Goal: Task Accomplishment & Management: Complete application form

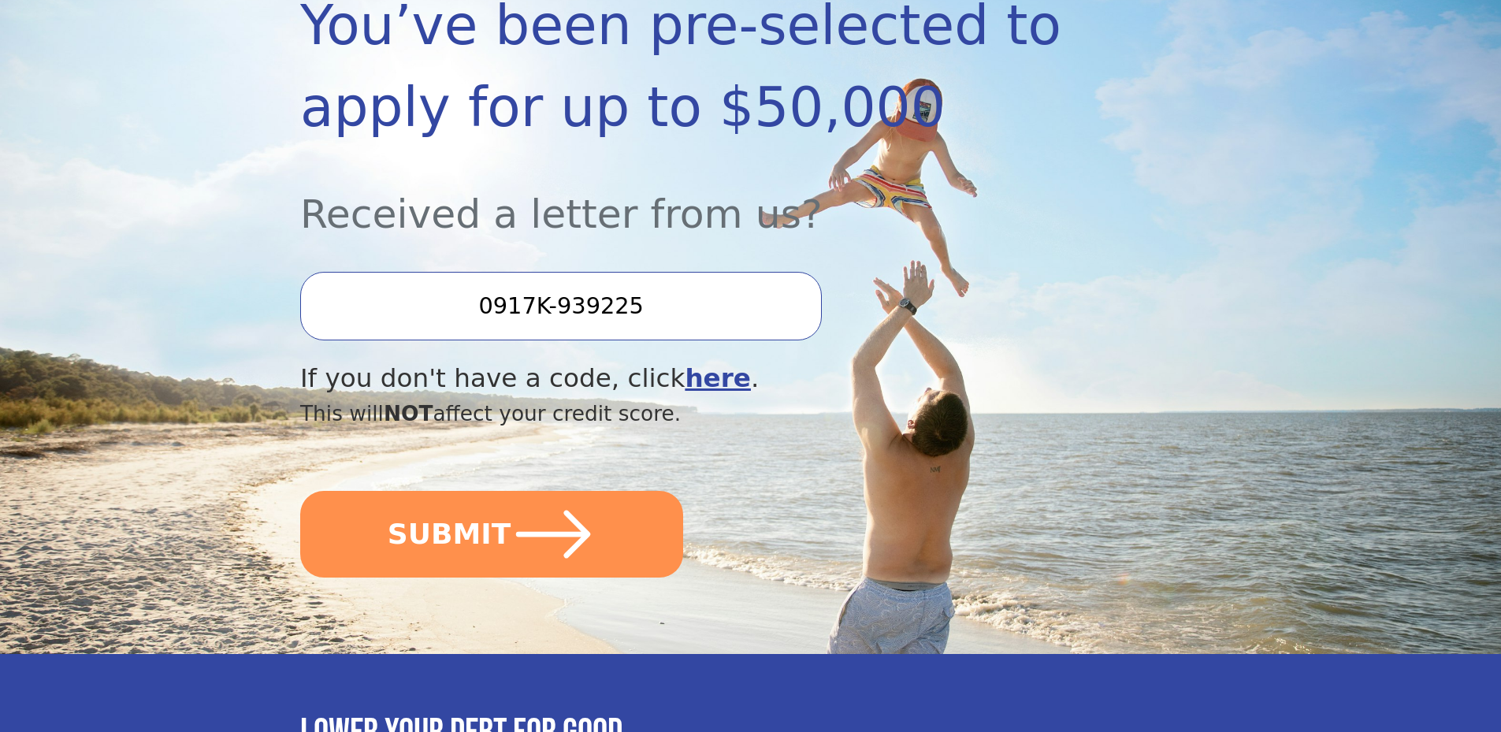
scroll to position [315, 0]
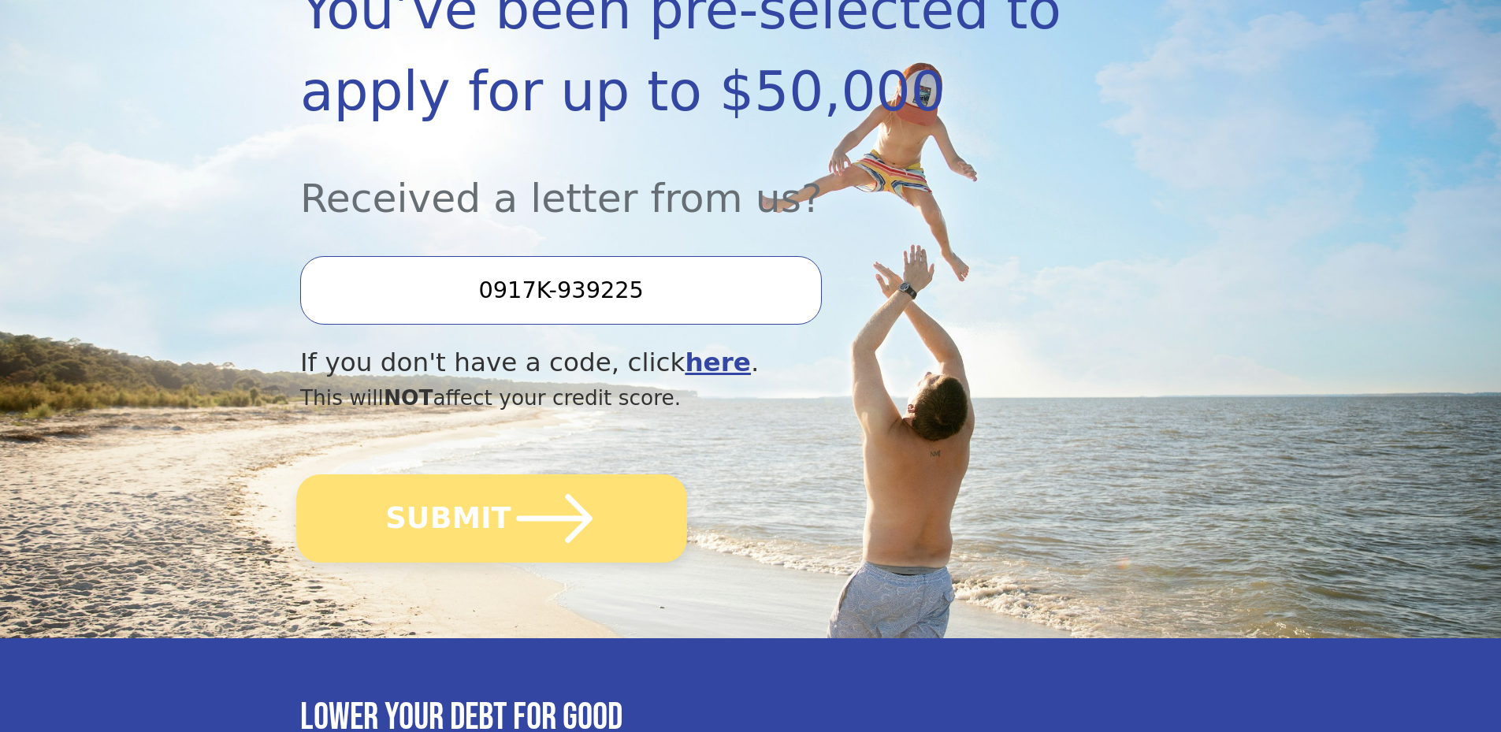
click at [488, 515] on button "SUBMIT" at bounding box center [491, 518] width 391 height 88
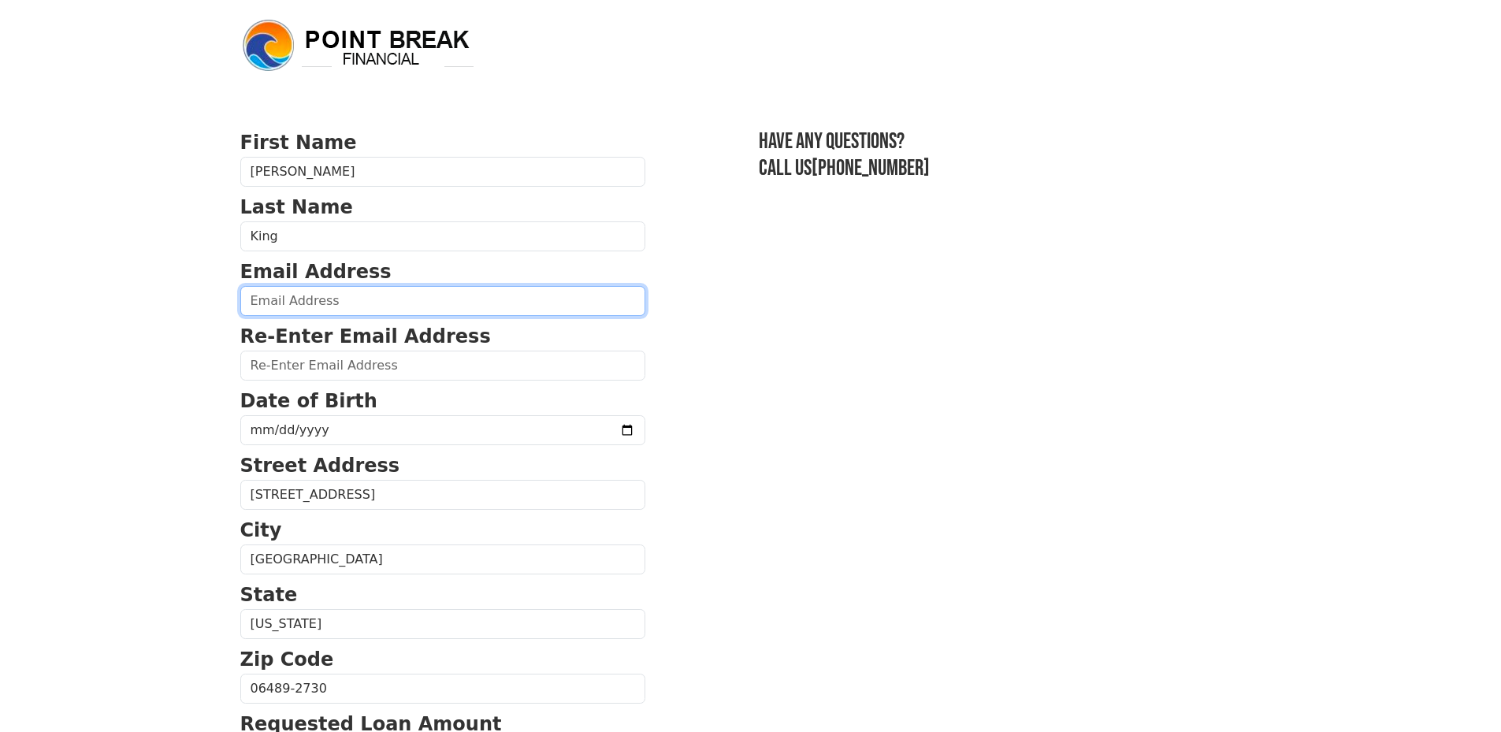
click at [281, 292] on input "email" at bounding box center [442, 301] width 405 height 30
type input "electricblu2@msn.com"
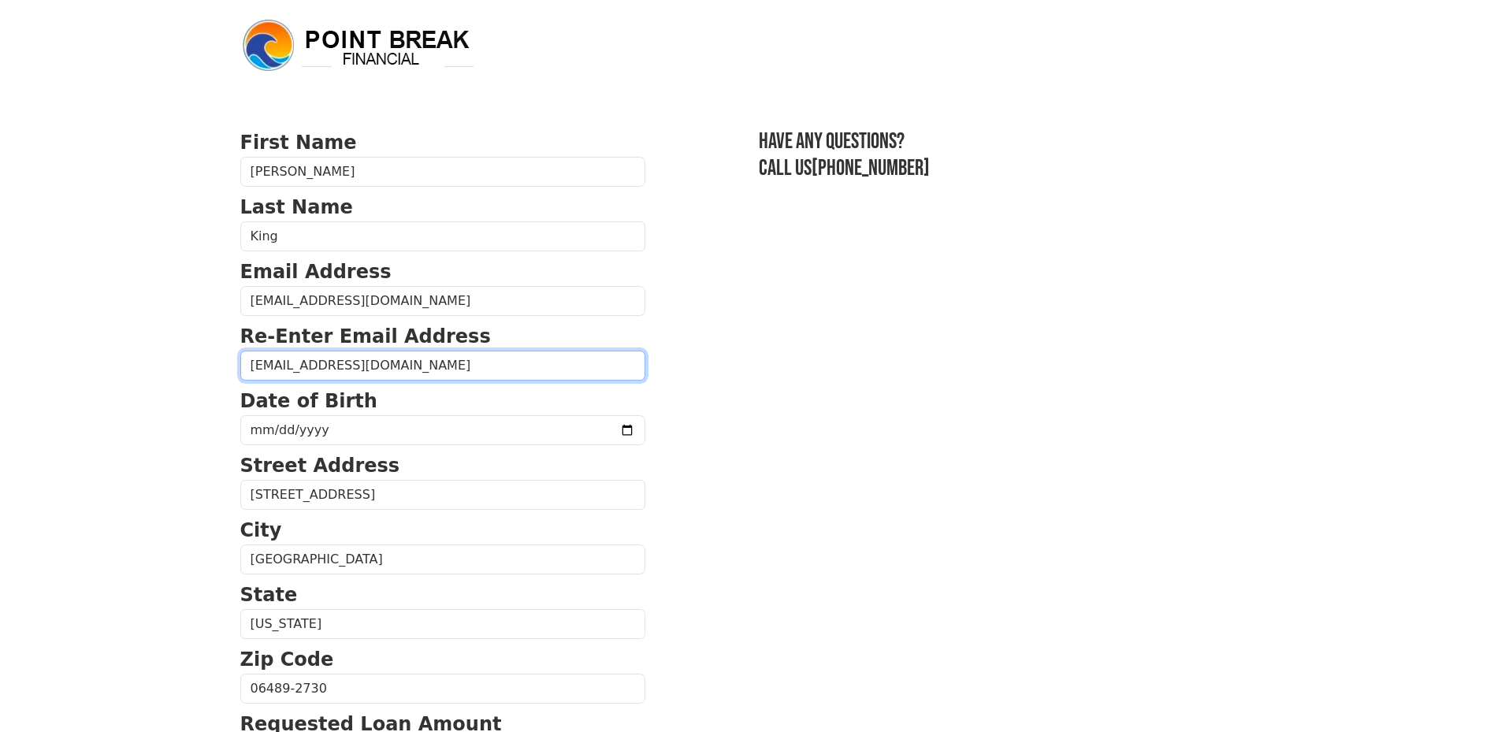
type input "electricblu2@msn.com"
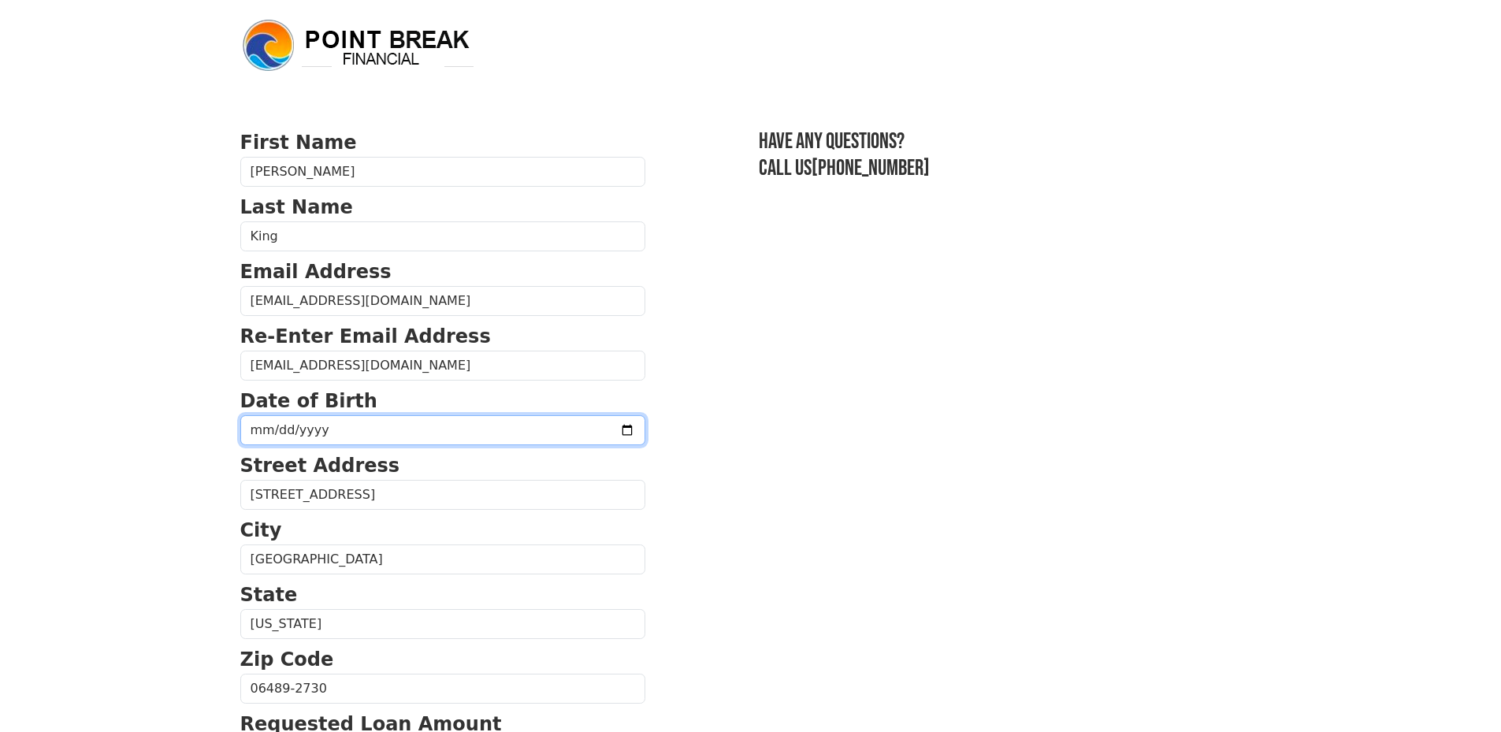
click at [289, 429] on input "date" at bounding box center [442, 430] width 405 height 30
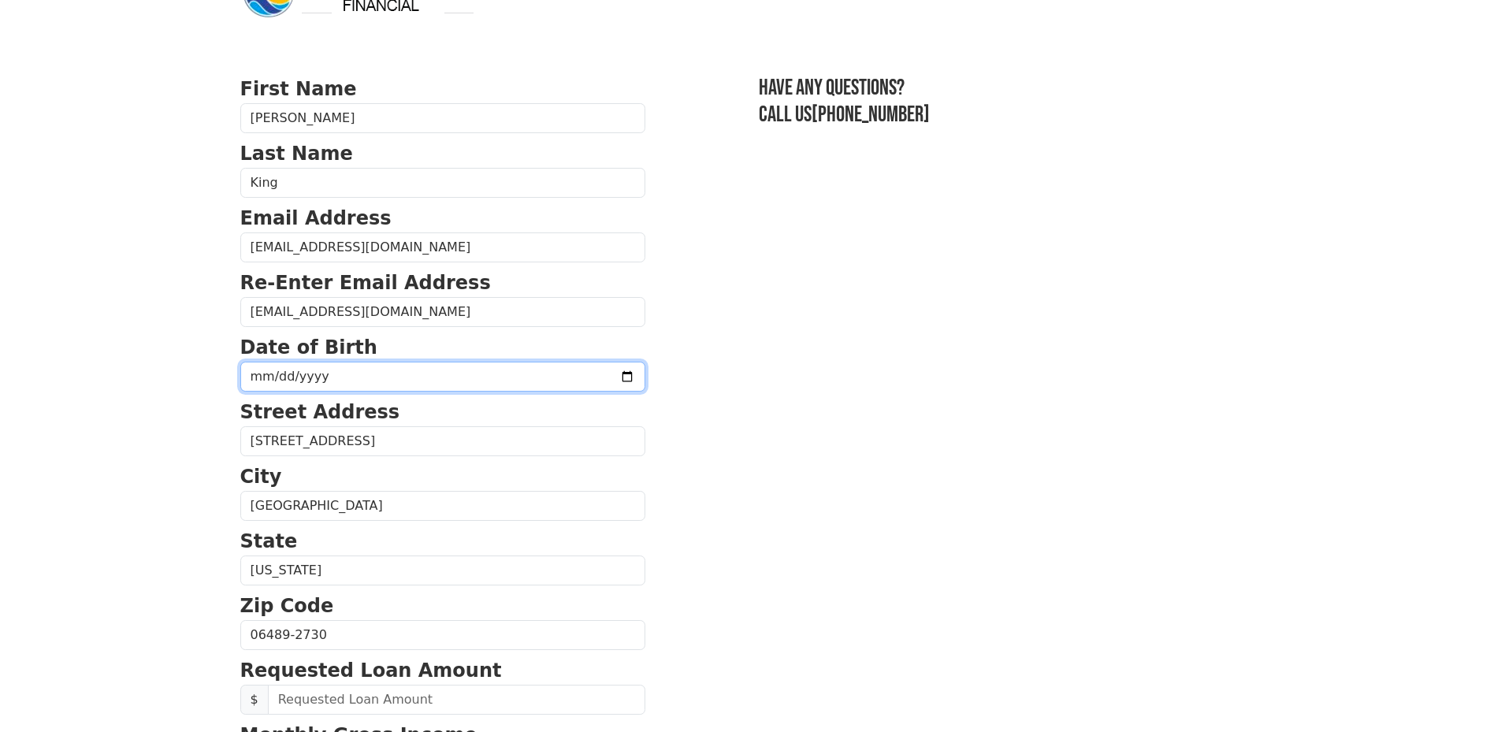
scroll to position [79, 0]
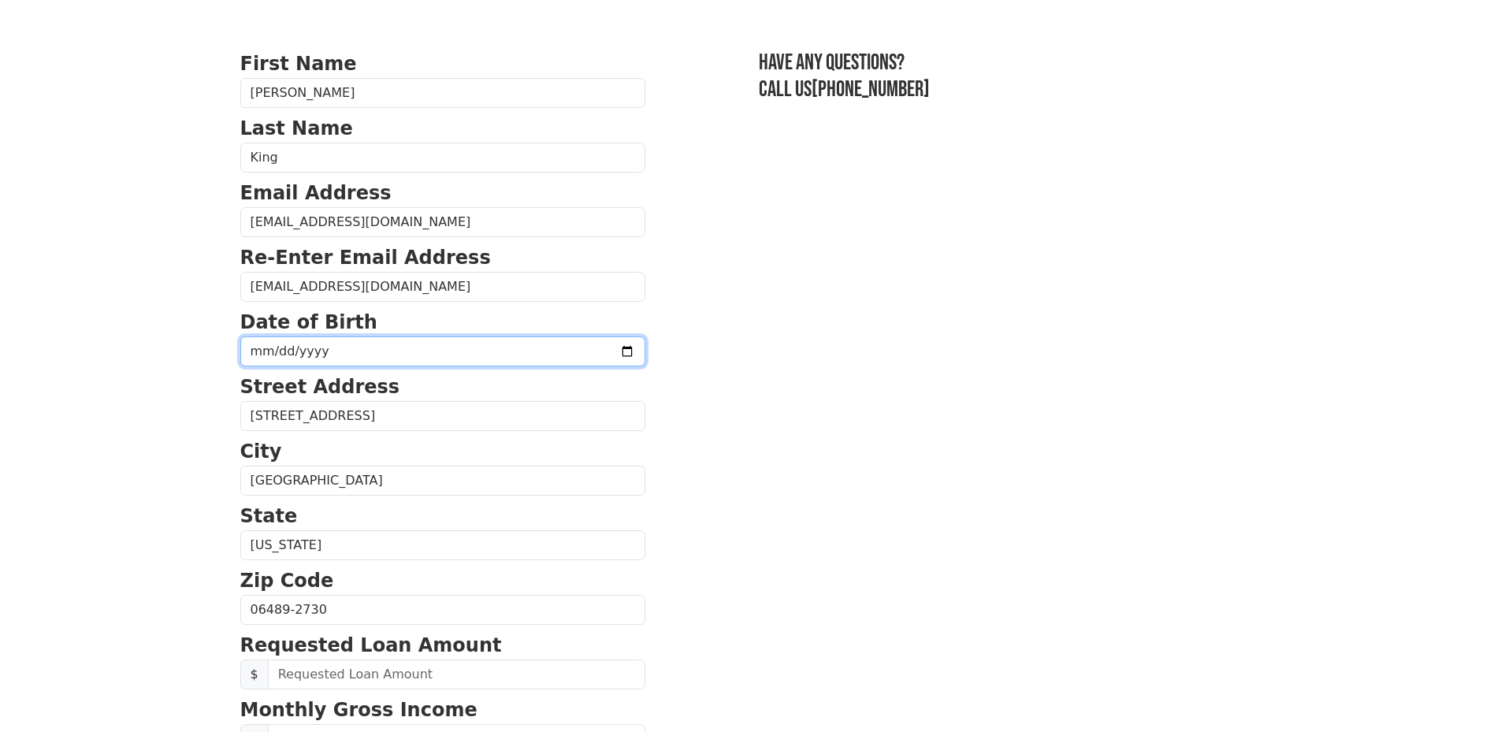
click at [266, 352] on input "date" at bounding box center [442, 352] width 405 height 30
type input "1970-06-24"
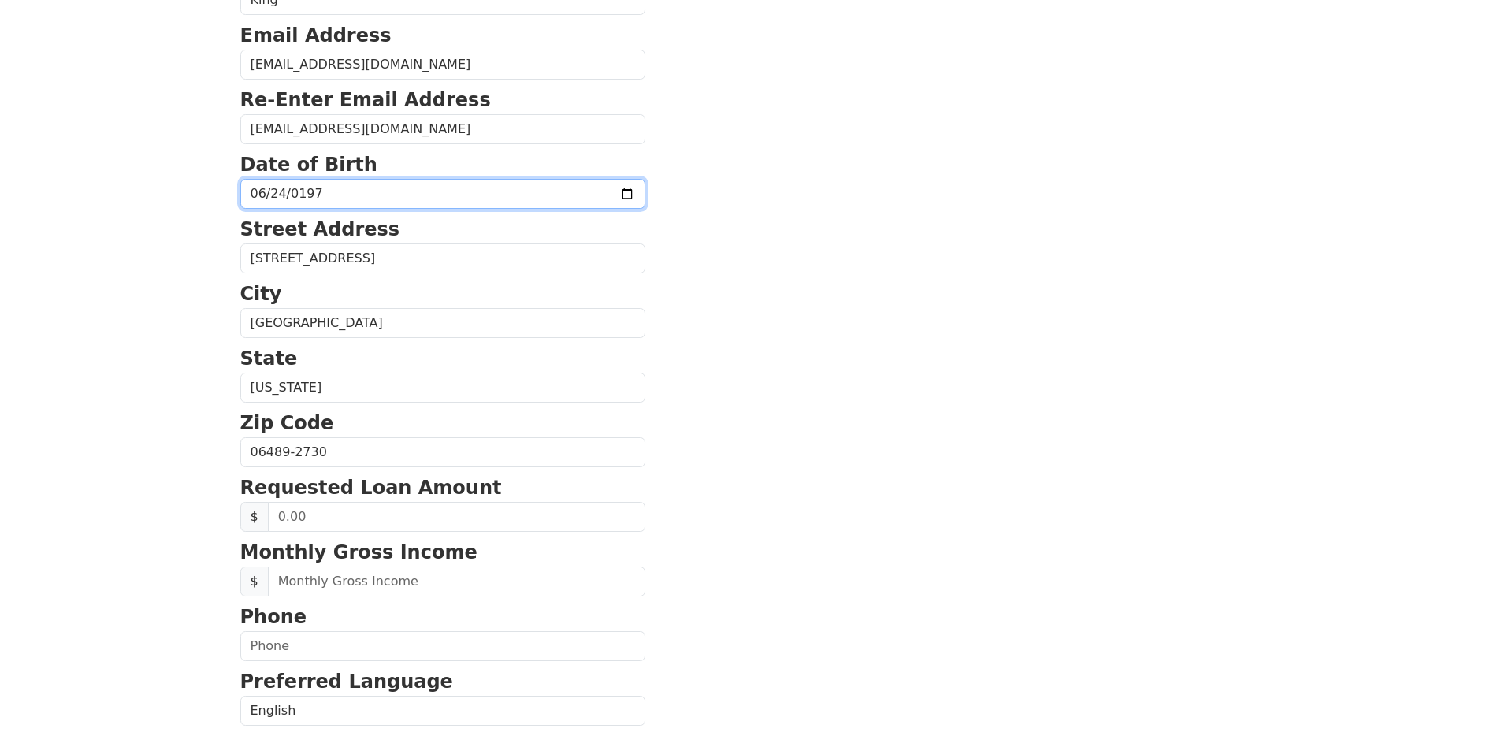
scroll to position [394, 0]
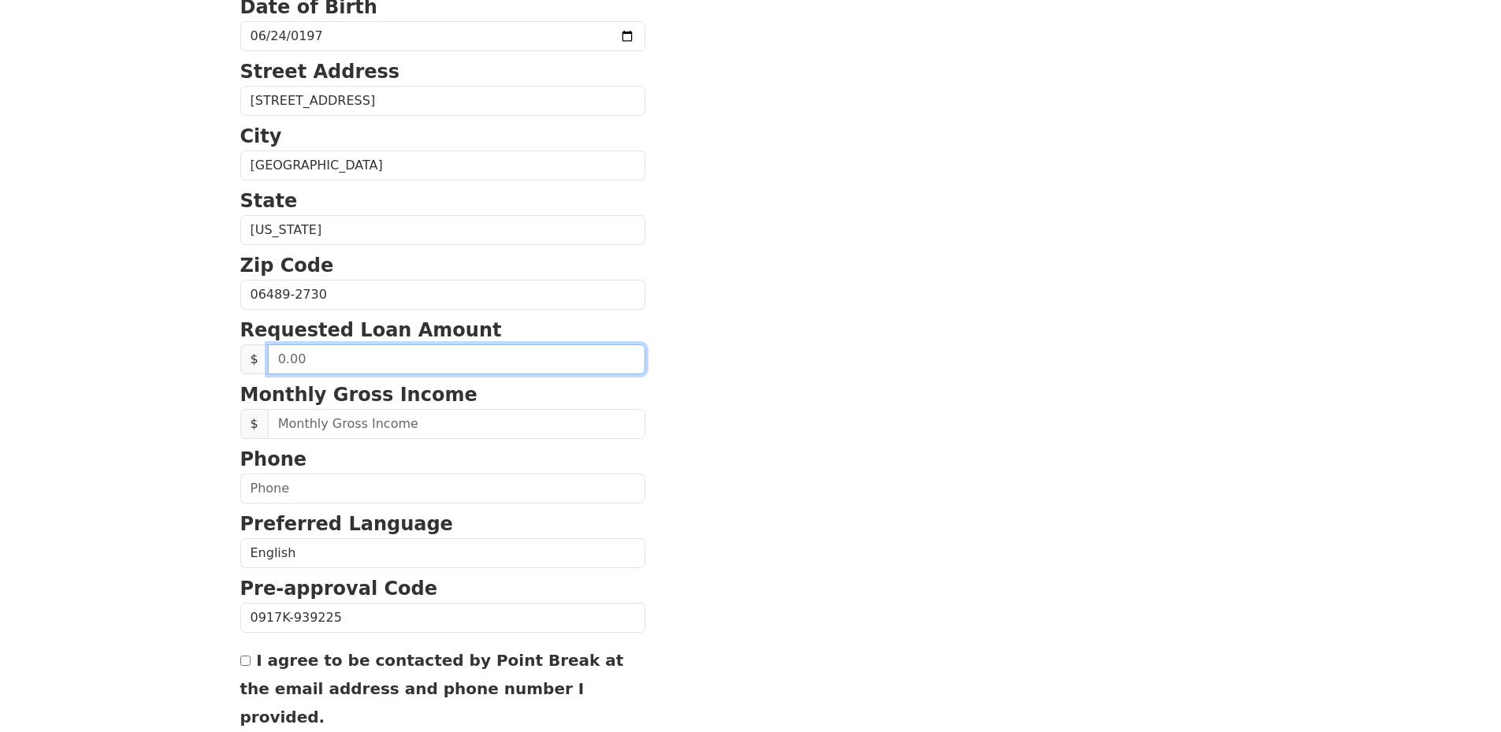
drag, startPoint x: 270, startPoint y: 357, endPoint x: 312, endPoint y: 366, distance: 43.6
click at [307, 366] on input "text" at bounding box center [457, 359] width 378 height 30
type input "6,000.00"
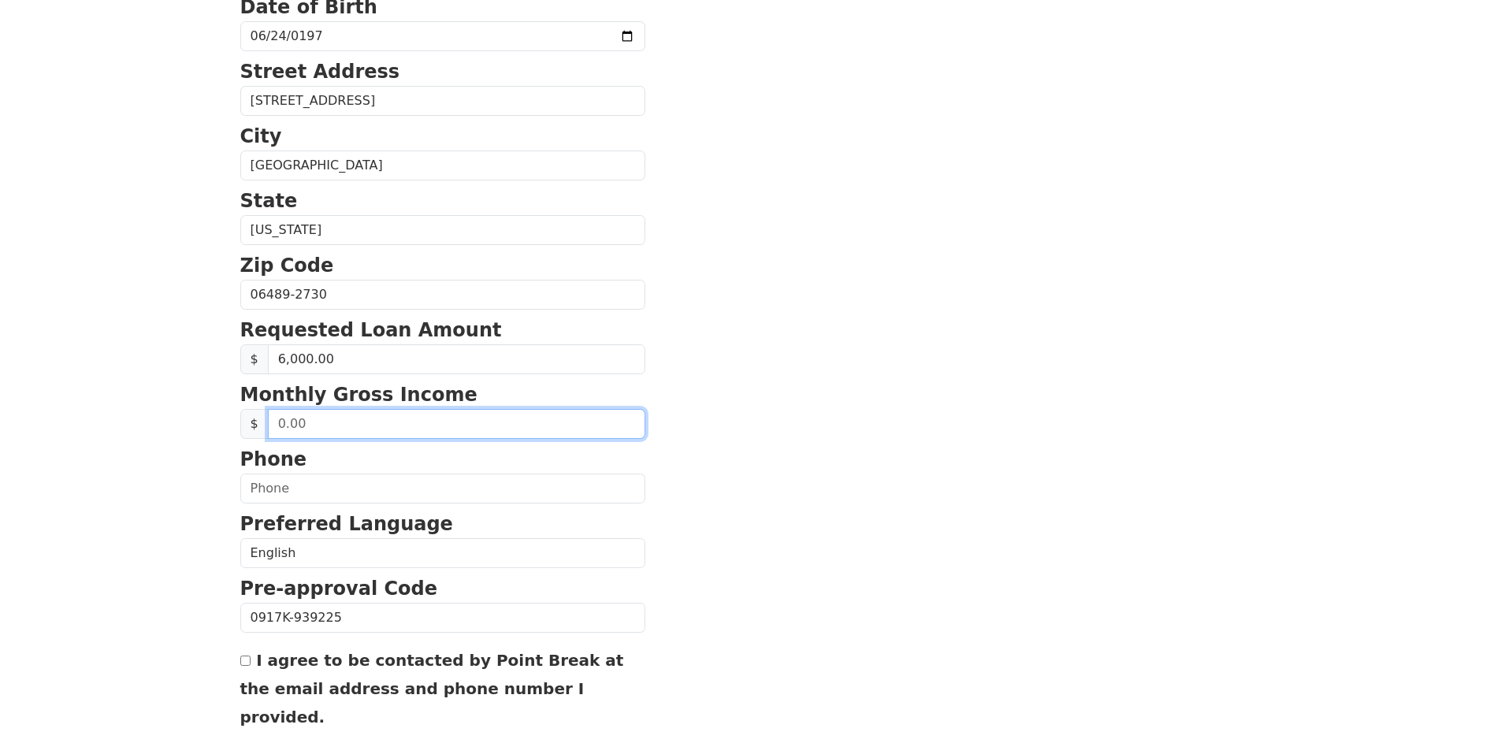
drag, startPoint x: 316, startPoint y: 422, endPoint x: 271, endPoint y: 419, distance: 45.0
click at [271, 419] on input "text" at bounding box center [457, 424] width 378 height 30
type input "2,400.00"
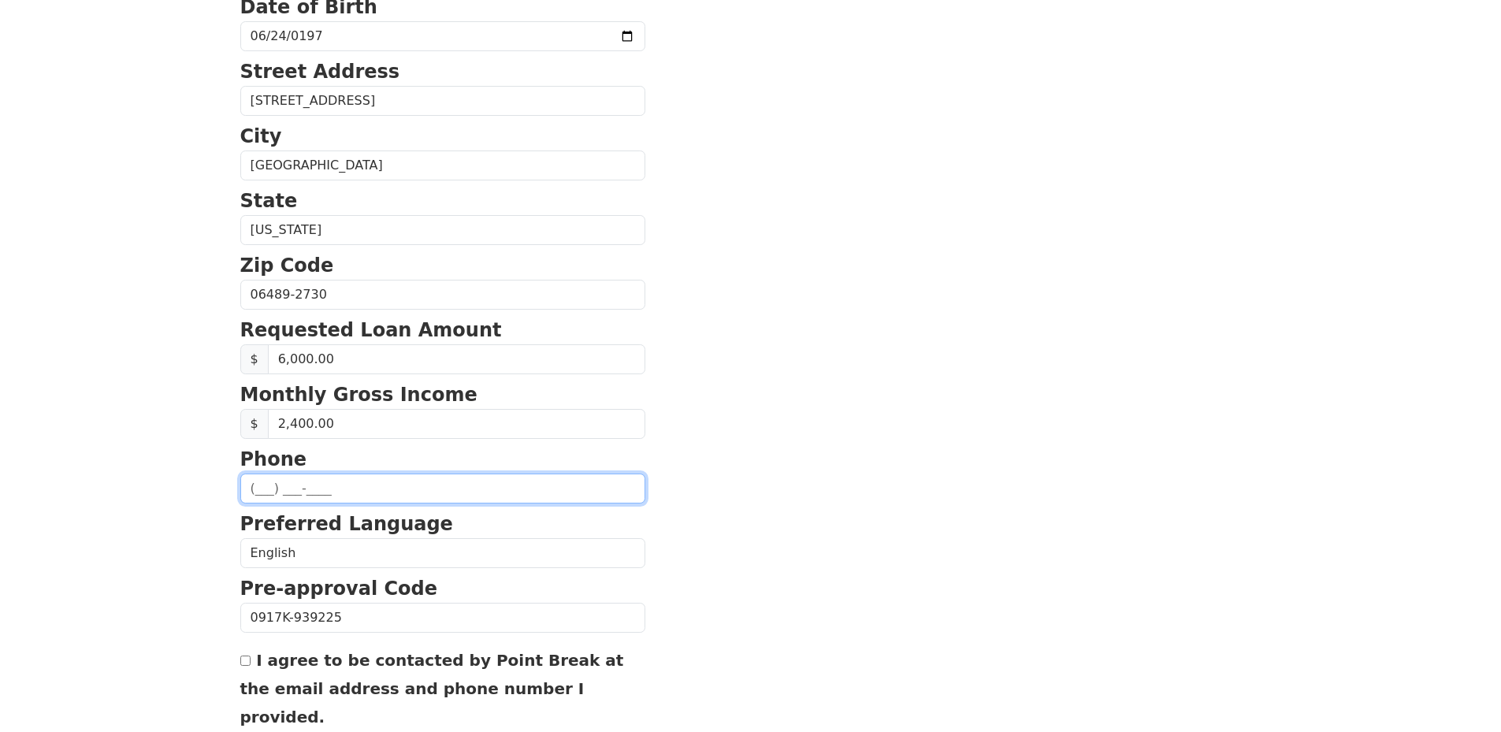
click at [262, 489] on input "text" at bounding box center [442, 489] width 405 height 30
type input "(320) 260-6307"
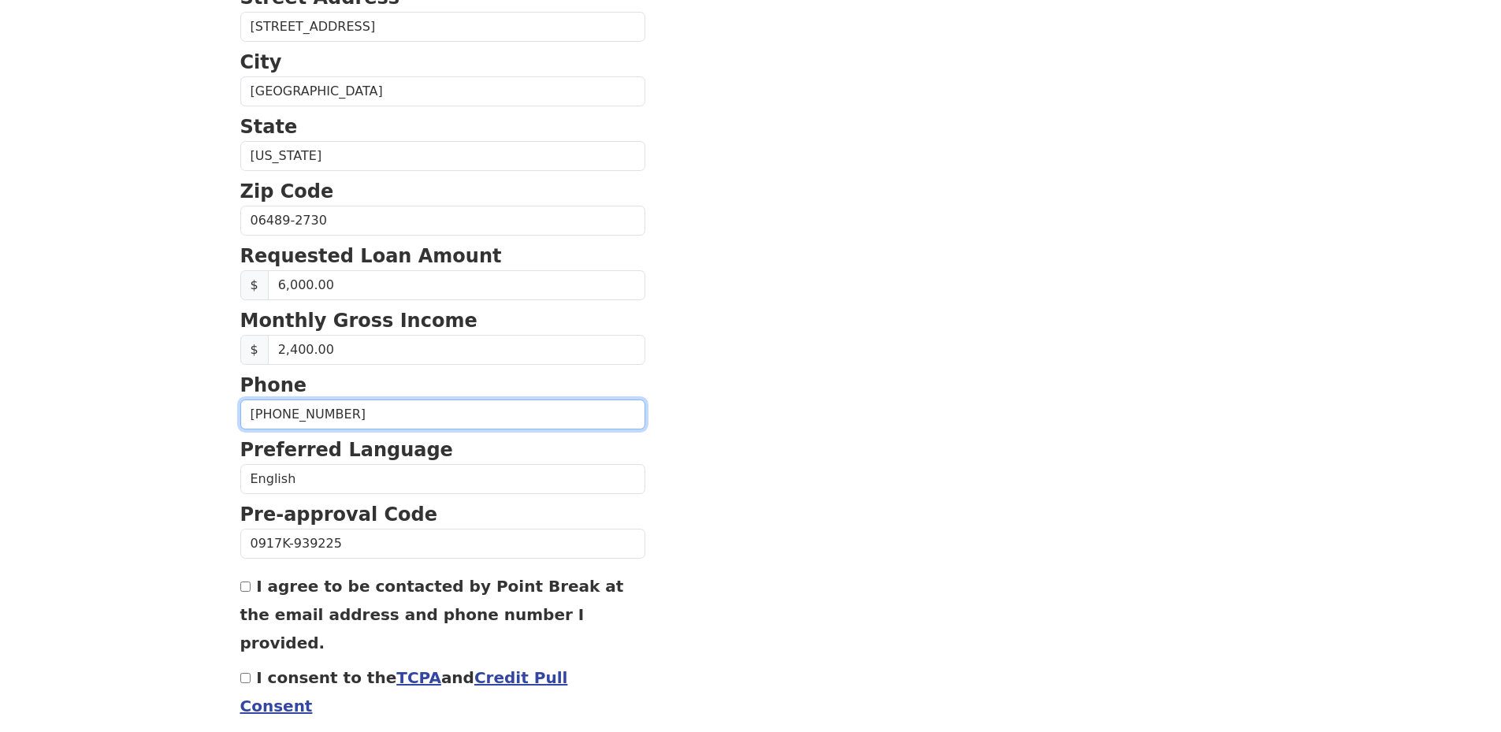
scroll to position [520, 0]
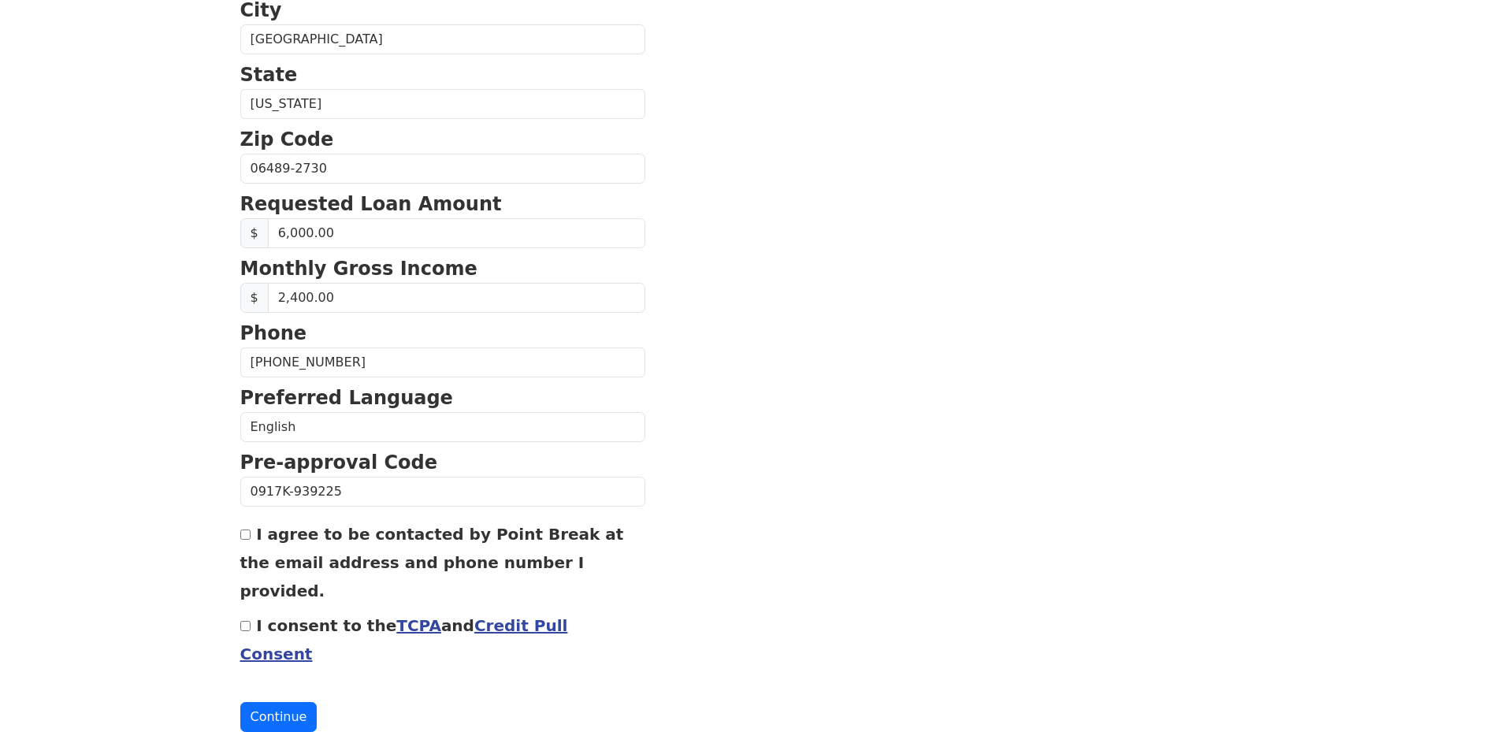
click at [246, 621] on input "I consent to the TCPA and Credit Pull Consent" at bounding box center [245, 626] width 10 height 10
checkbox input "true"
click at [283, 702] on button "Continue" at bounding box center [278, 717] width 77 height 30
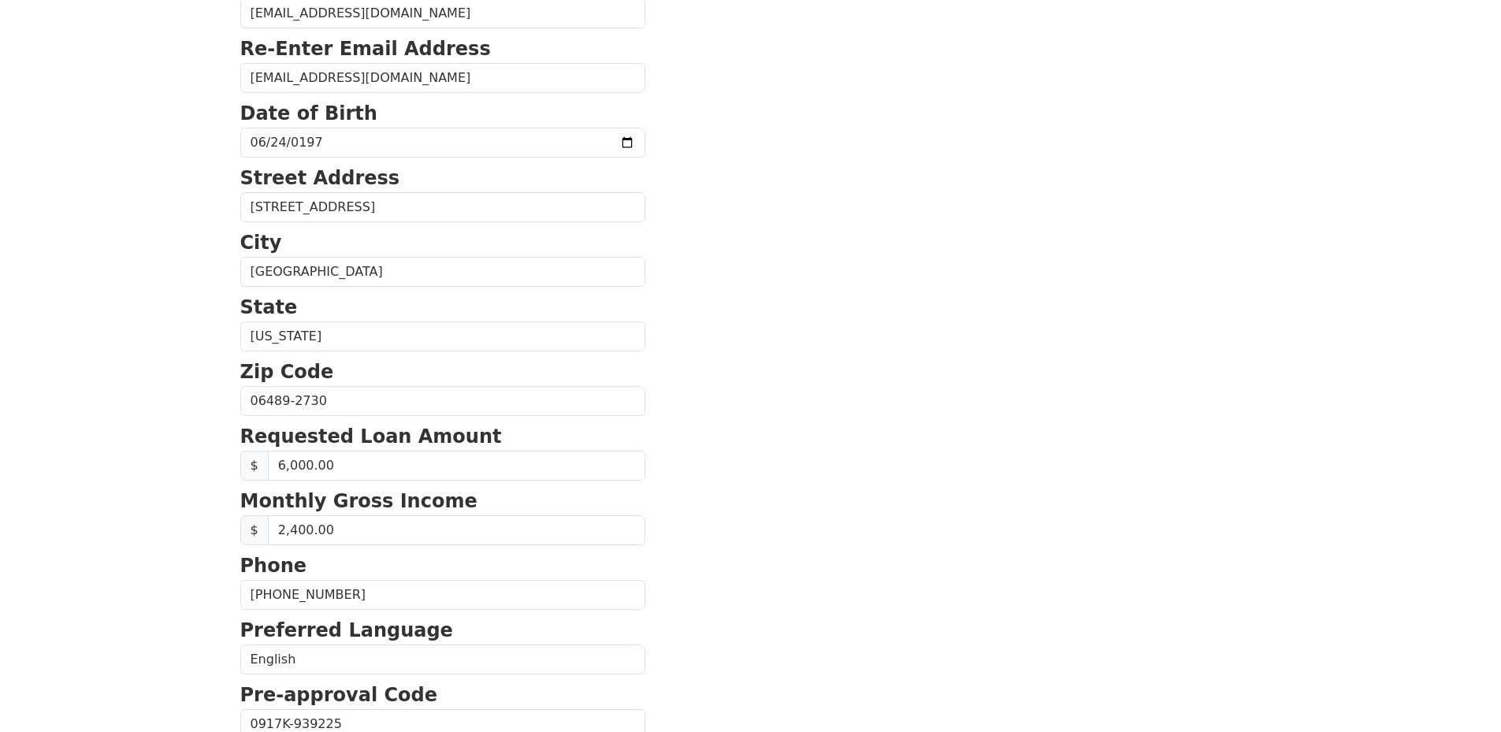
scroll to position [284, 0]
